Goal: Task Accomplishment & Management: Manage account settings

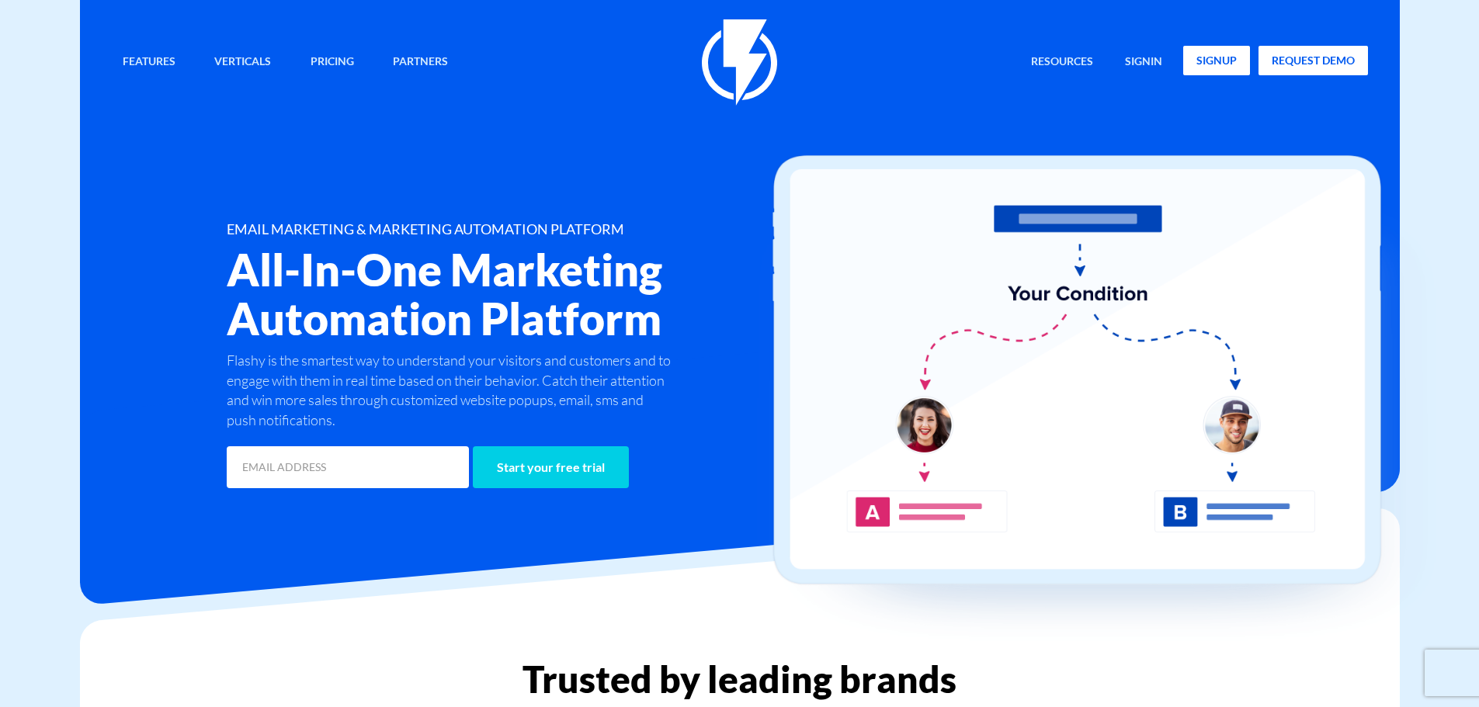
click at [1203, 57] on link "signup" at bounding box center [1216, 61] width 67 height 30
click at [1152, 64] on link "signin" at bounding box center [1144, 62] width 61 height 33
drag, startPoint x: 1155, startPoint y: 61, endPoint x: 1162, endPoint y: 70, distance: 11.5
click at [1155, 61] on link "signin" at bounding box center [1144, 62] width 61 height 33
click at [1143, 60] on link "signin" at bounding box center [1144, 62] width 61 height 33
